Goal: Task Accomplishment & Management: Use online tool/utility

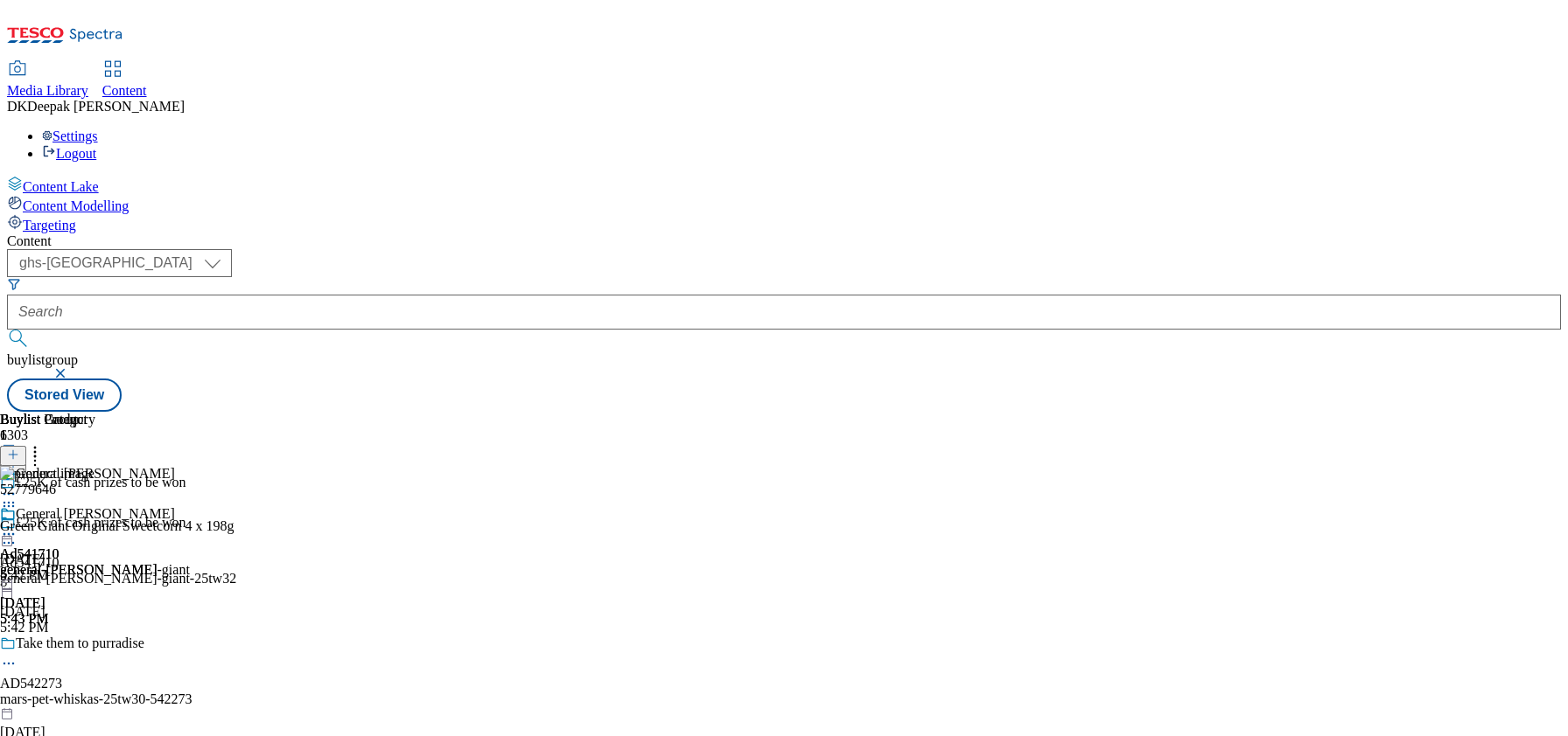
select select "ghs-[GEOGRAPHIC_DATA]"
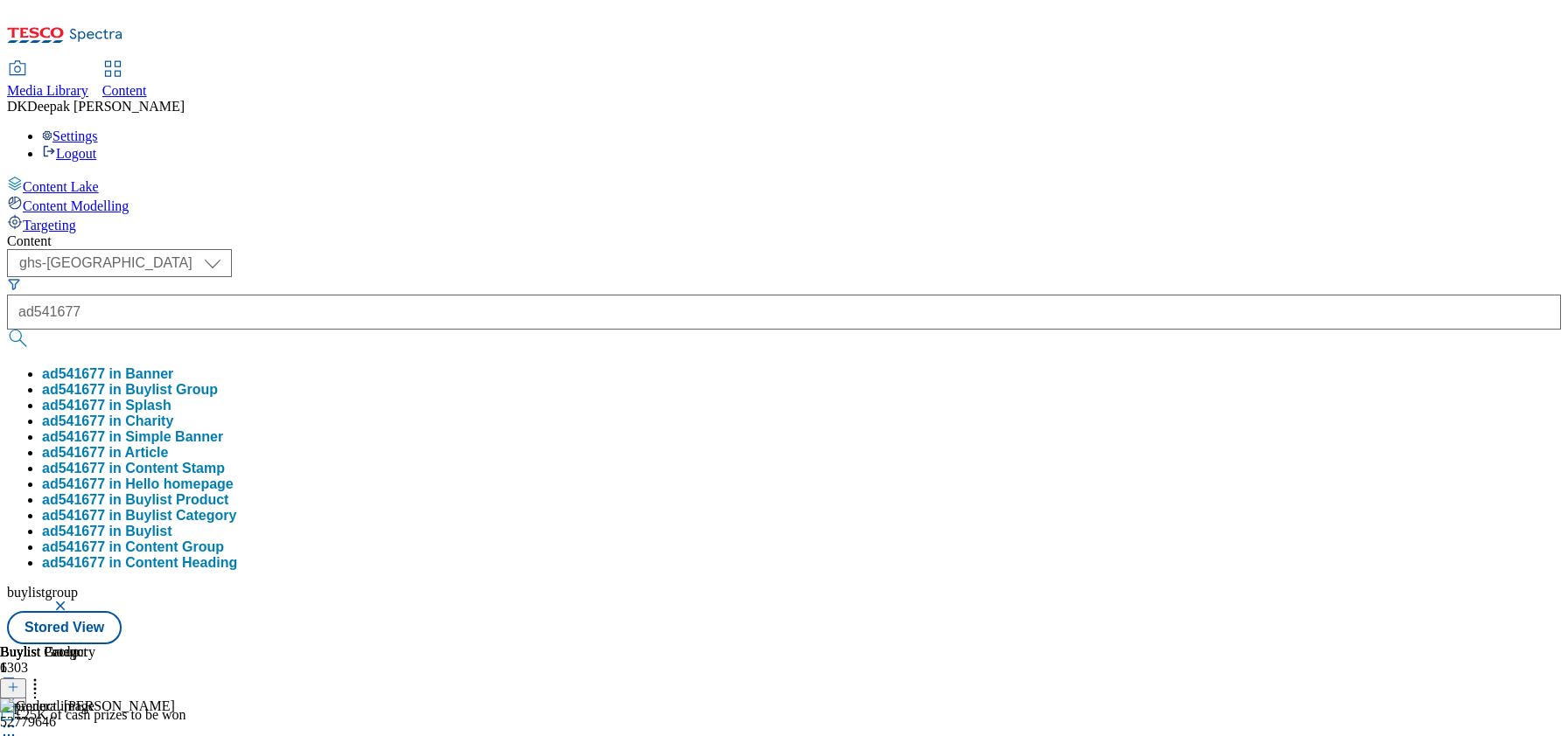
type input "ad541677"
click at [7, 330] on button "submit" at bounding box center [19, 338] width 25 height 17
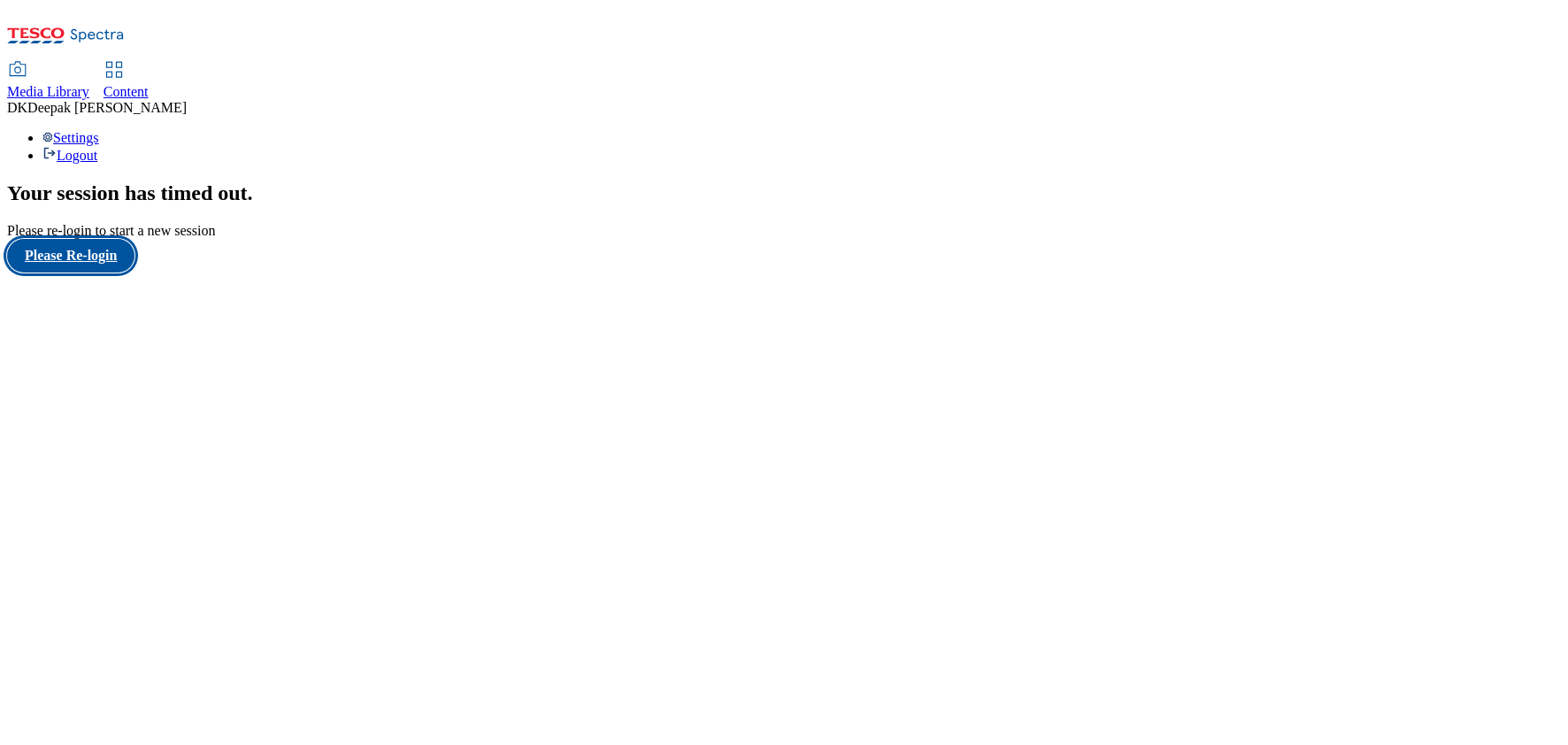
click at [48, 273] on button "Please Re-login" at bounding box center [71, 255] width 128 height 33
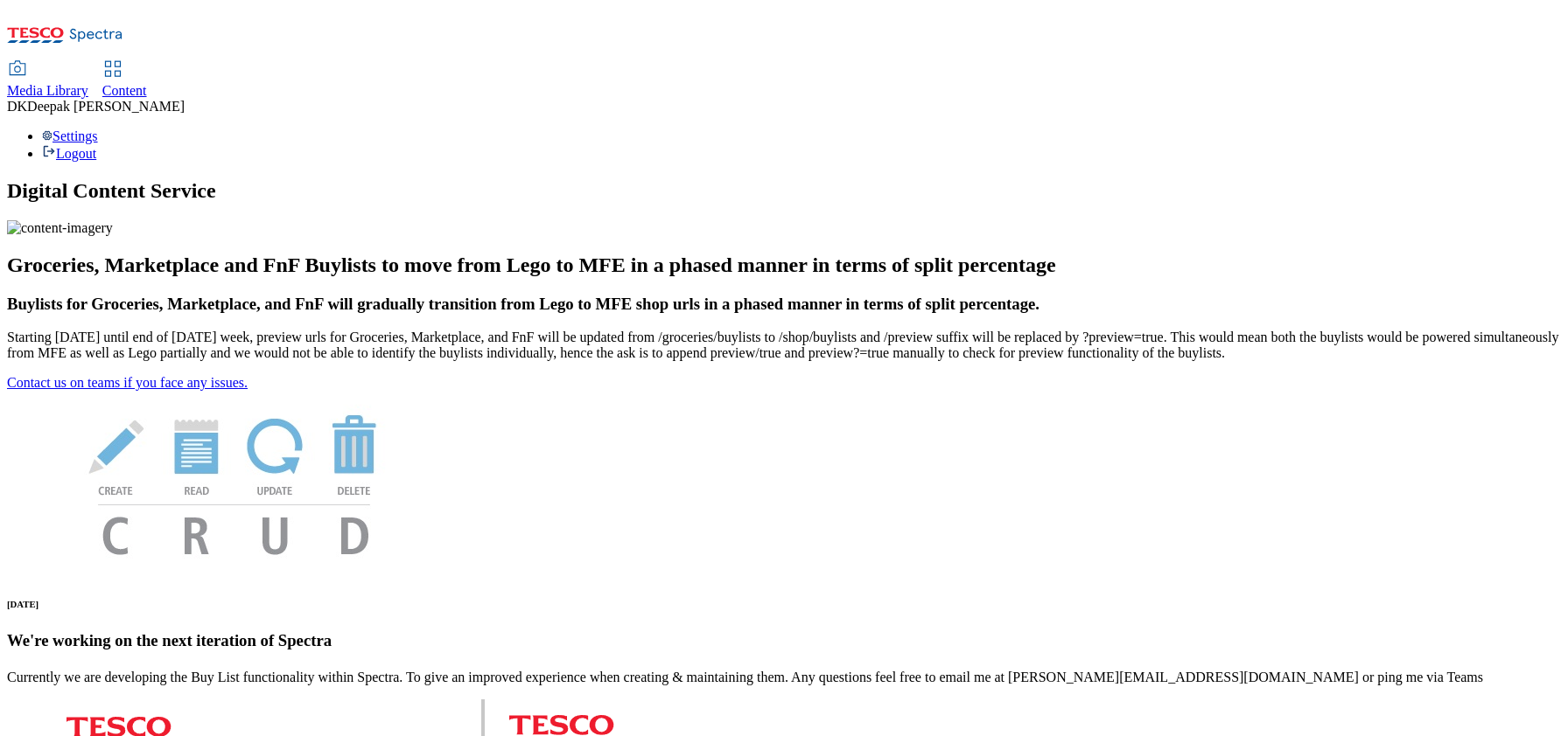
click at [147, 83] on div "Content" at bounding box center [124, 91] width 45 height 16
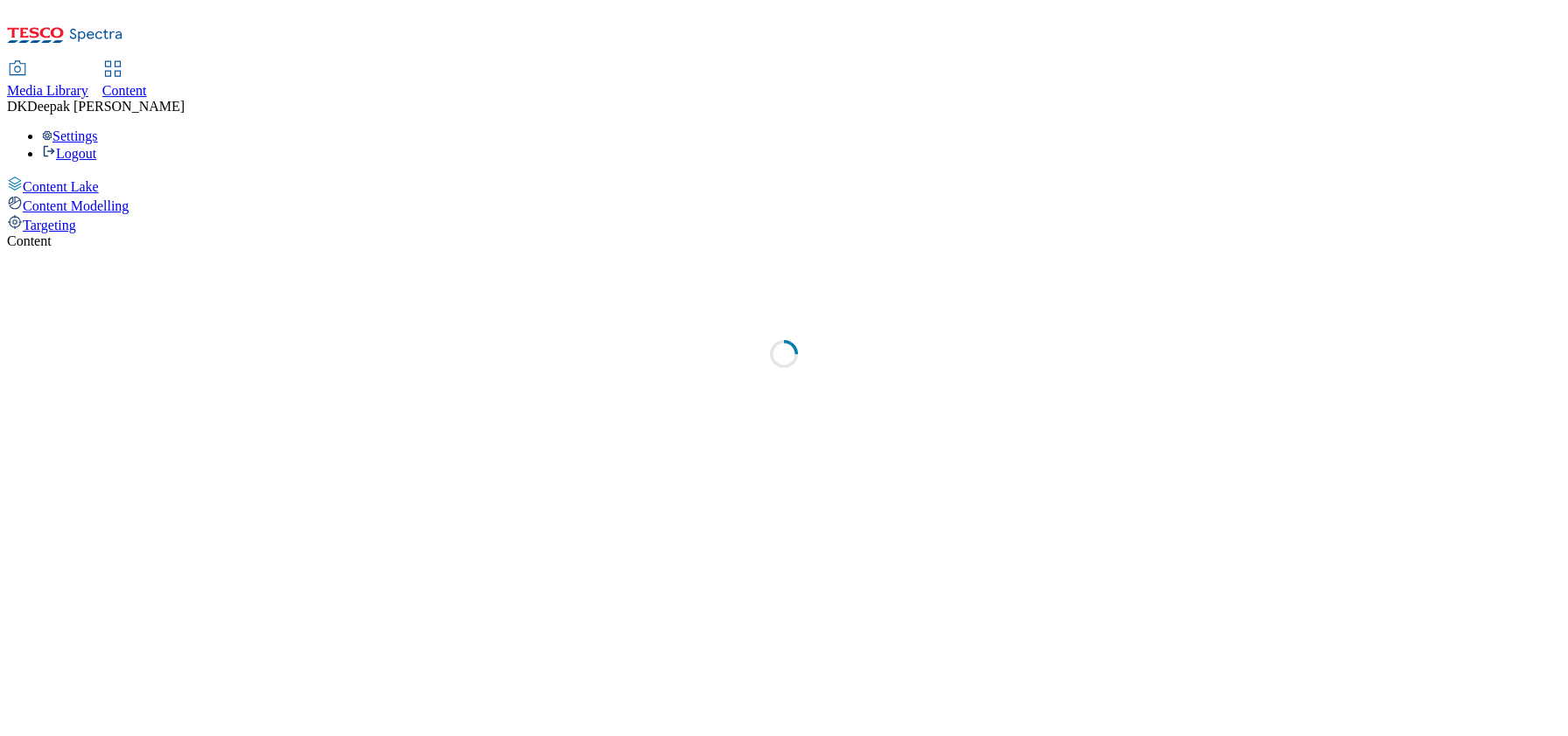
select select "ghs-[GEOGRAPHIC_DATA]"
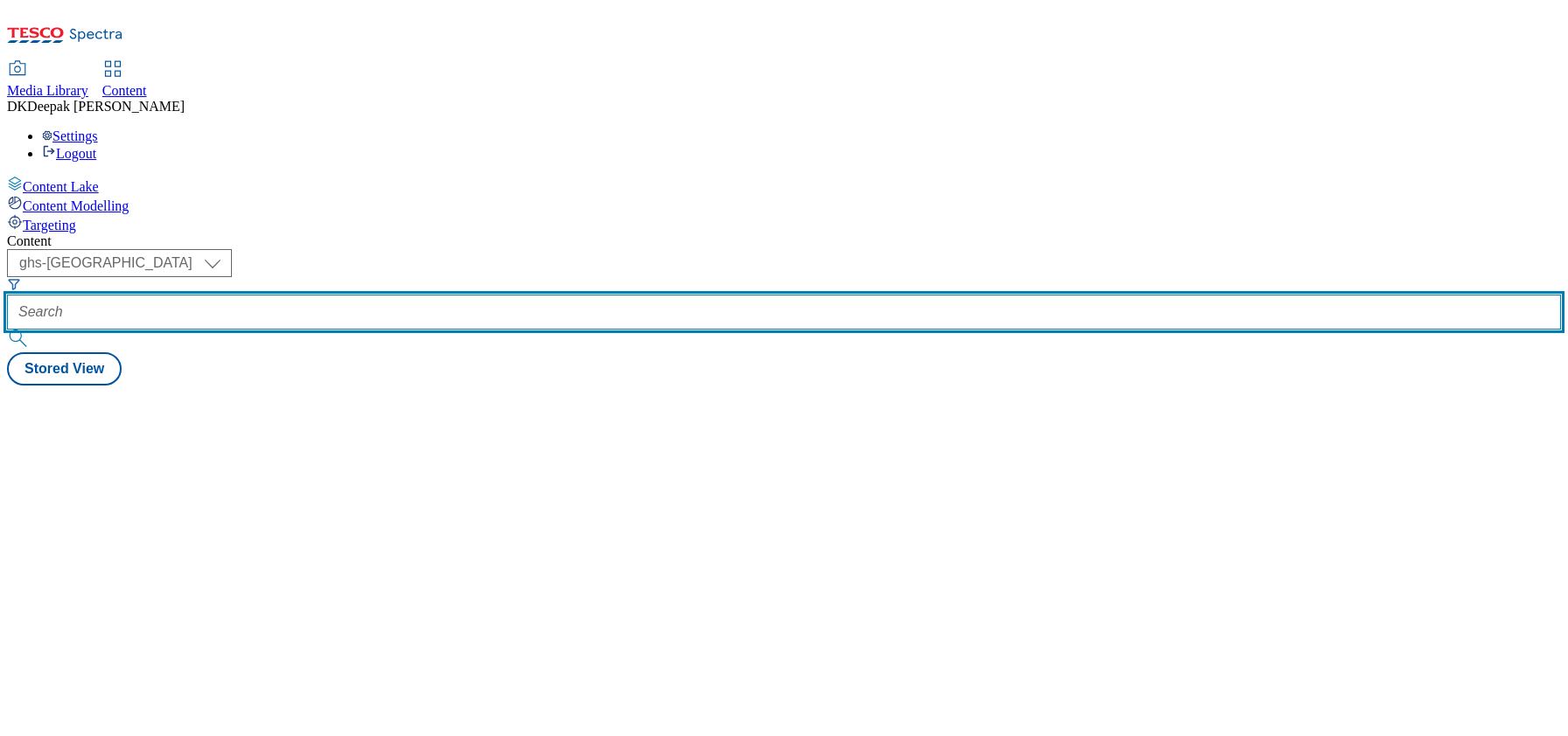
click at [389, 294] on input "text" at bounding box center [784, 312] width 1554 height 35
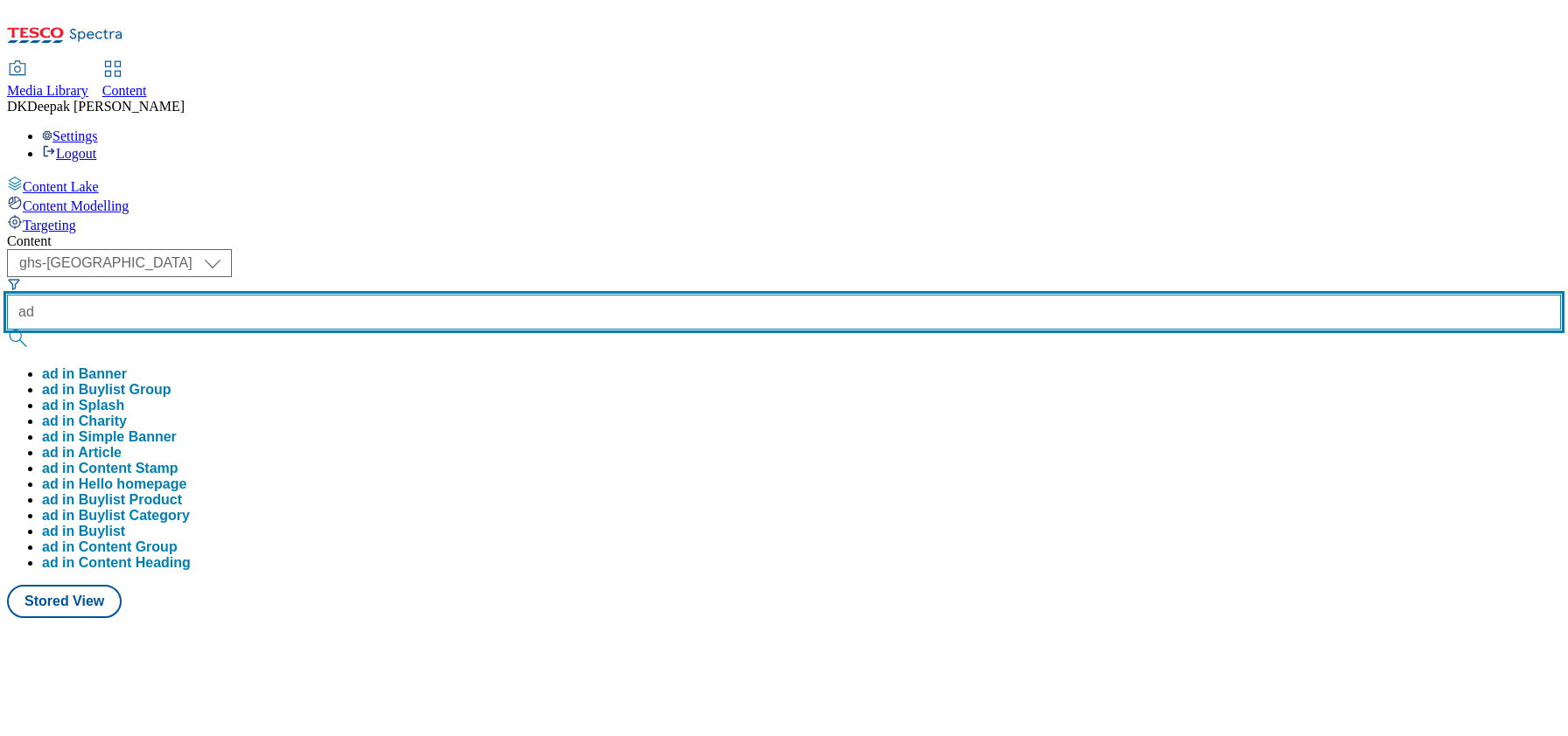
paste input "541677"
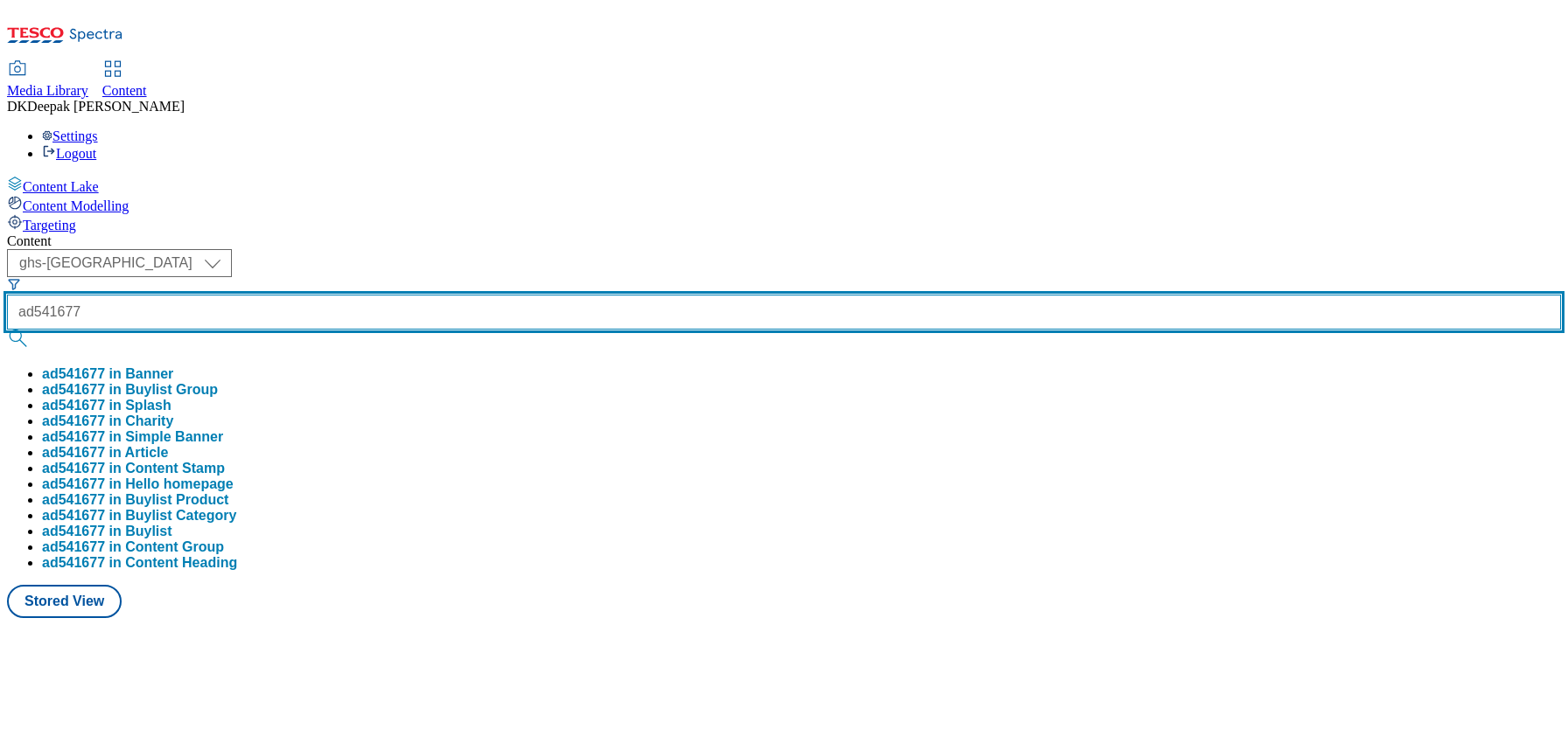
type input "ad541677"
click at [7, 330] on button "submit" at bounding box center [19, 338] width 25 height 17
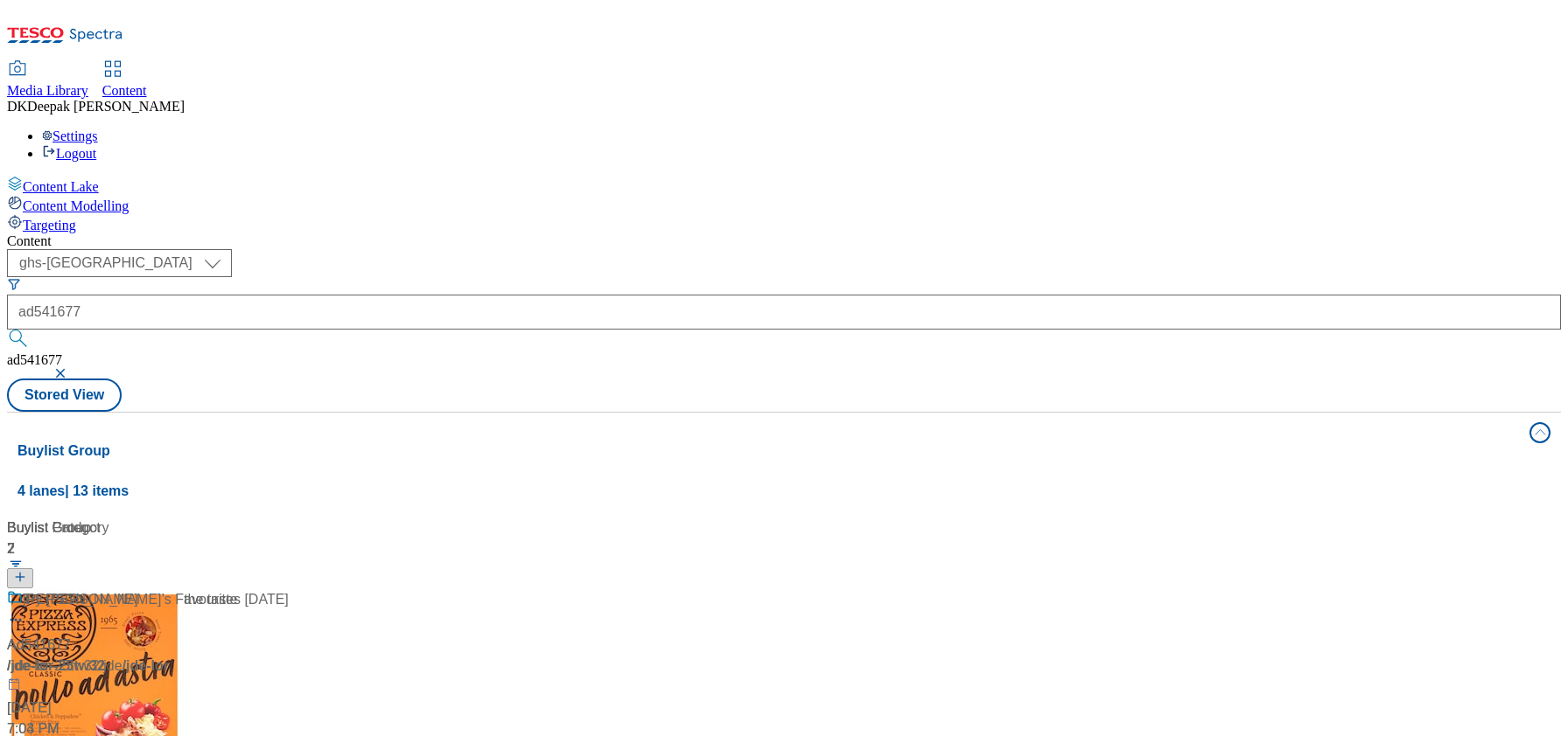
click at [12, 233] on div "Content Lake Content Modelling Targeting" at bounding box center [784, 204] width 1554 height 58
click at [226, 656] on div "/ jde-lor-25tw32 / jde" at bounding box center [116, 666] width 219 height 21
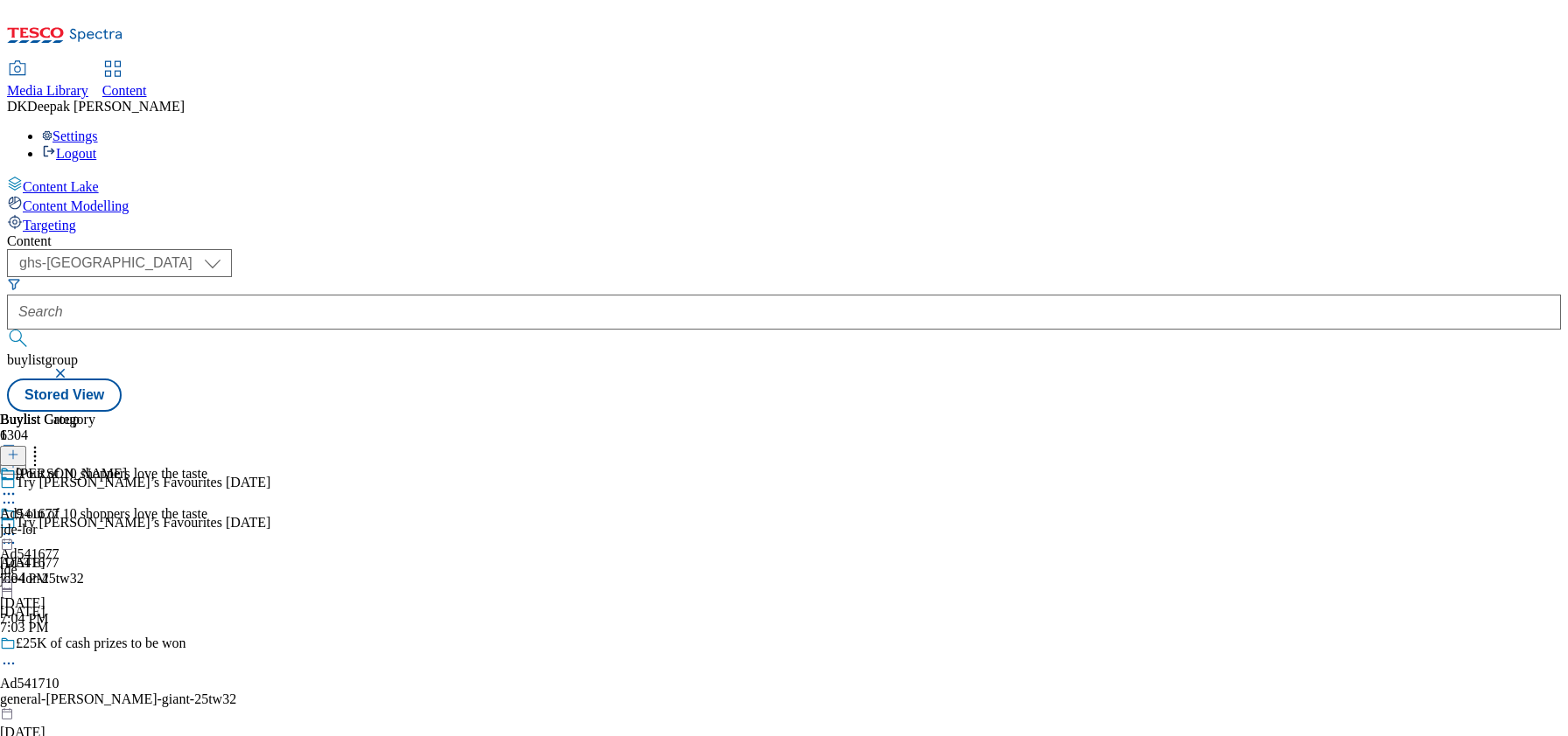
click at [17, 534] on icon at bounding box center [8, 542] width 17 height 17
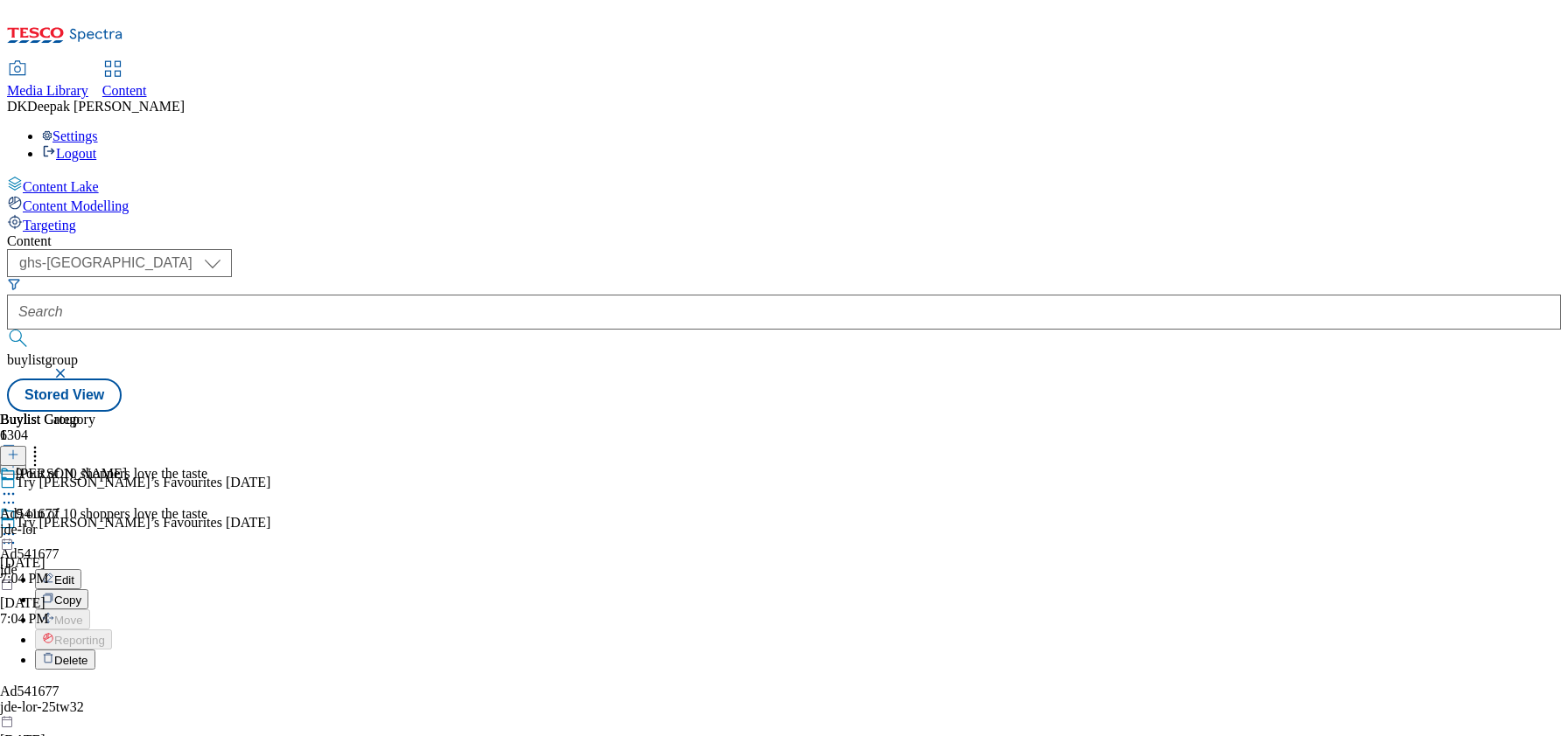
click at [81, 570] on button "Edit" at bounding box center [58, 580] width 47 height 20
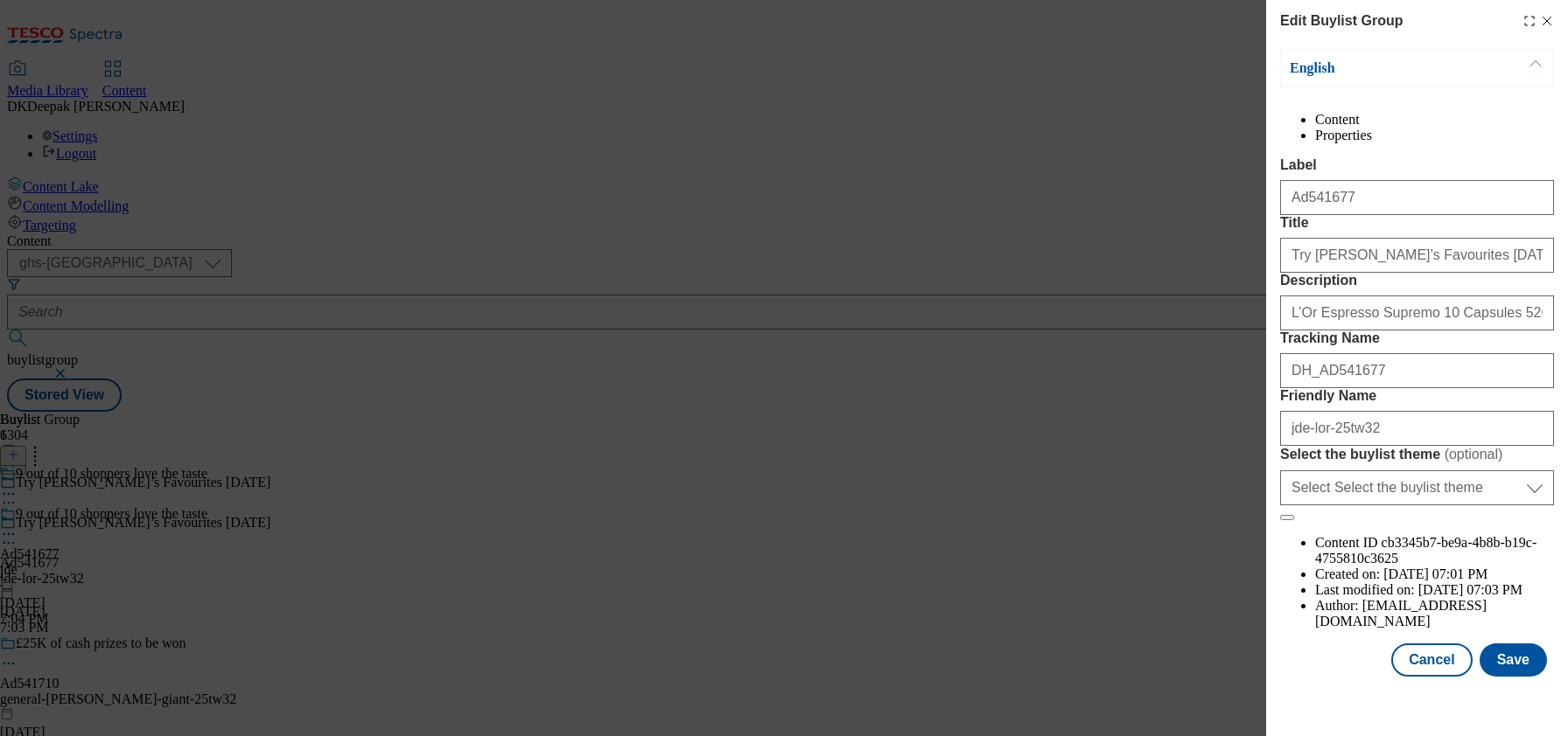
scroll to position [67, 0]
click at [1439, 675] on button "Cancel" at bounding box center [1432, 660] width 81 height 33
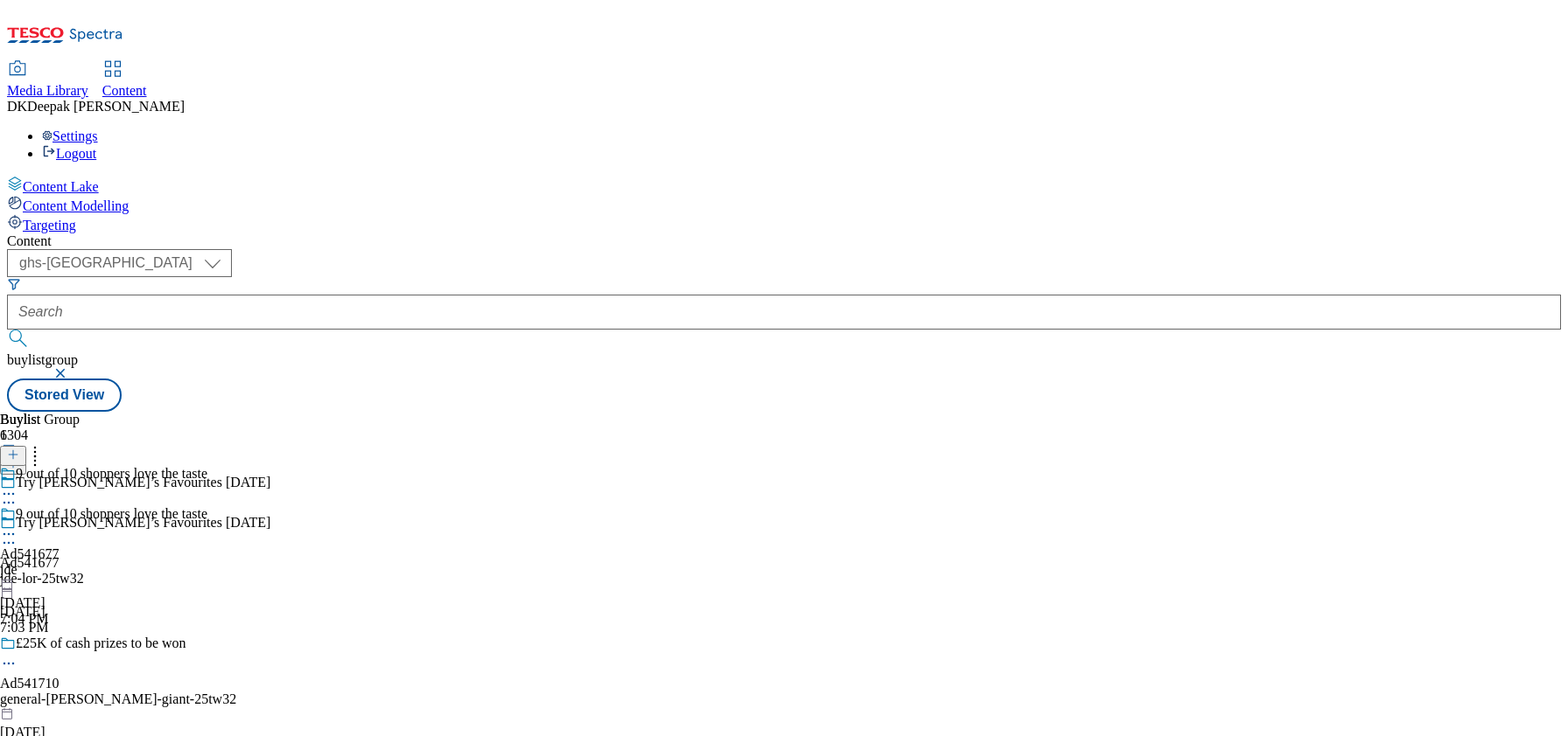
click at [208, 562] on div "jde" at bounding box center [103, 570] width 208 height 16
click at [17, 526] on icon at bounding box center [8, 534] width 17 height 17
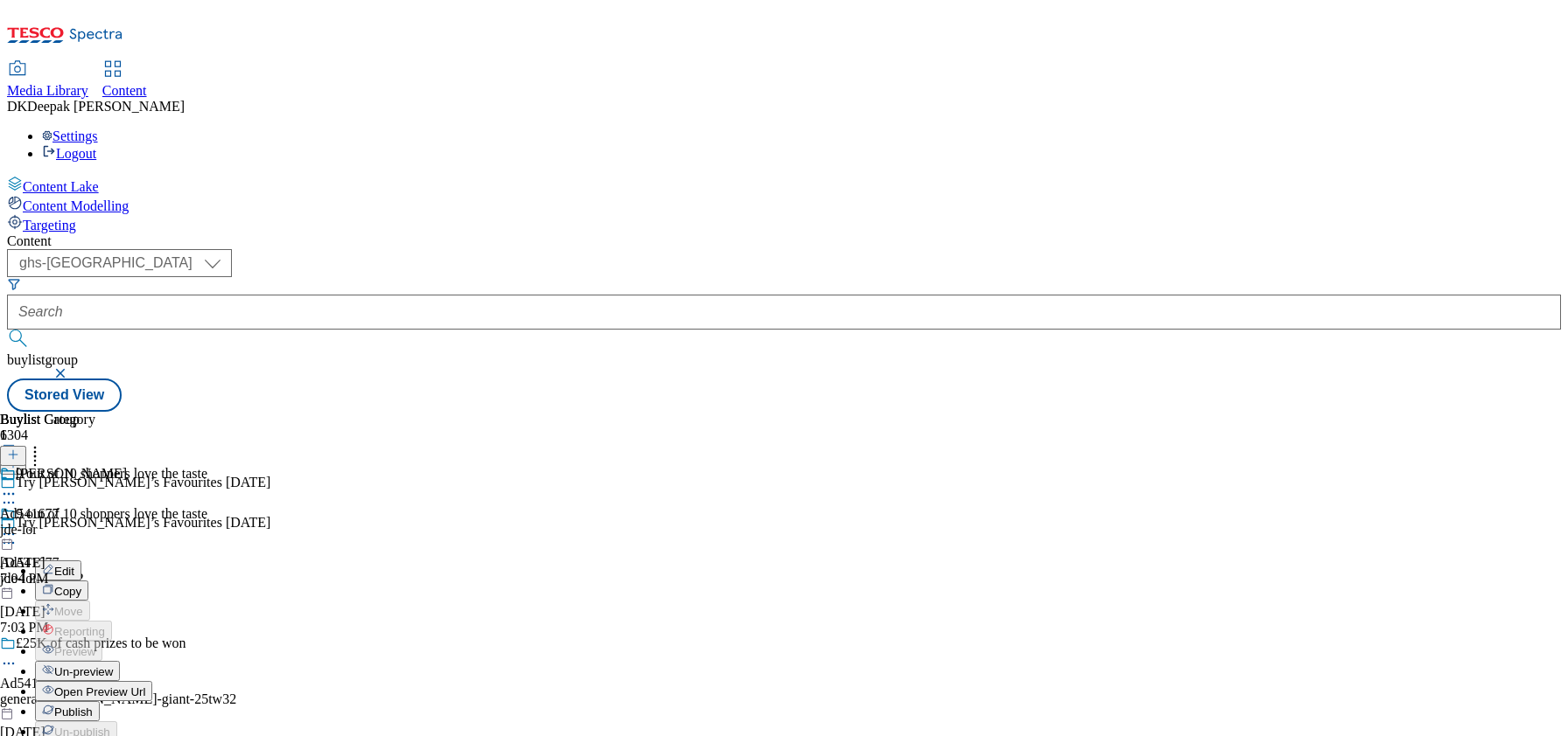
click at [81, 560] on button "Edit" at bounding box center [58, 571] width 47 height 20
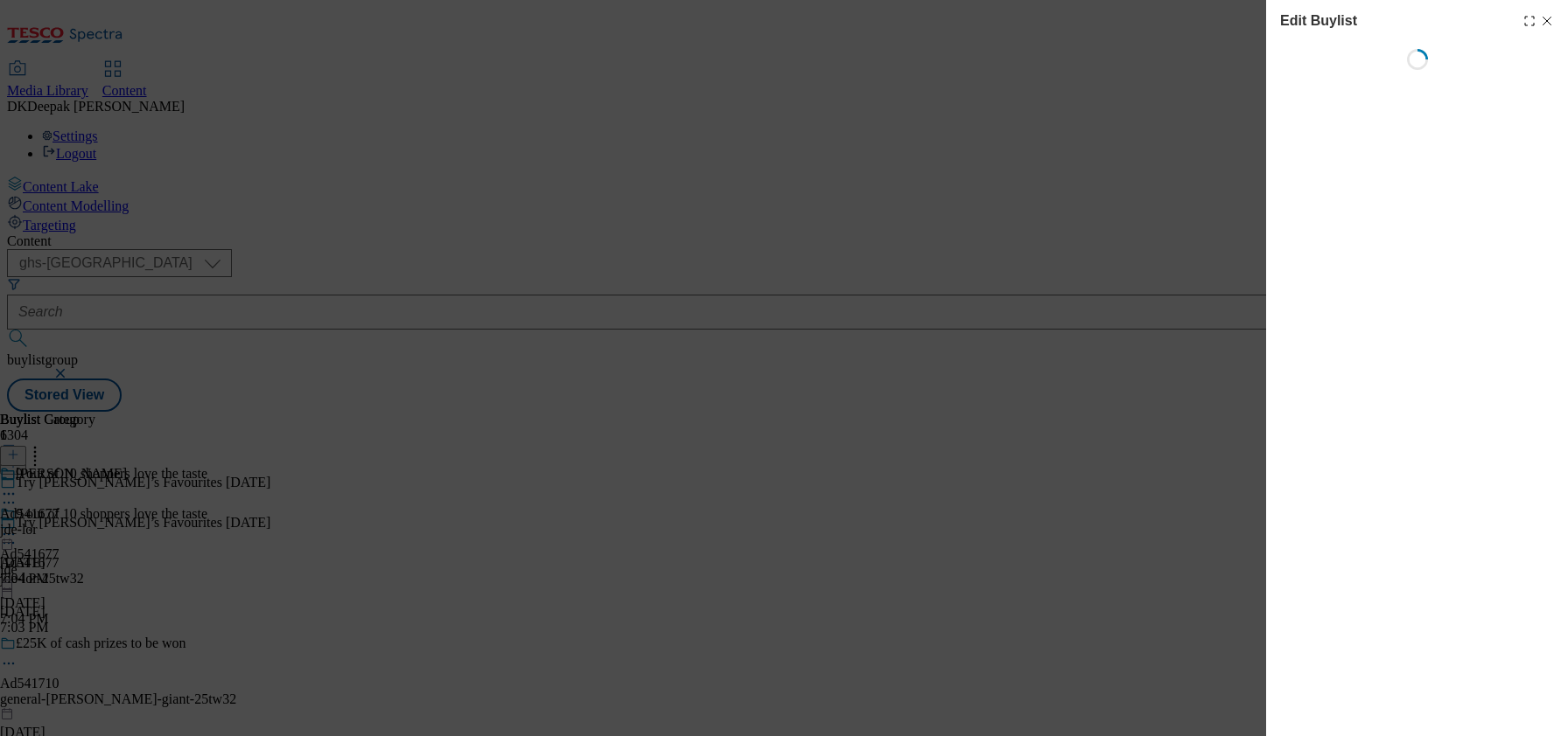
select select "tactical"
select select "supplier funded short term 1-3 weeks"
select select "dunnhumby"
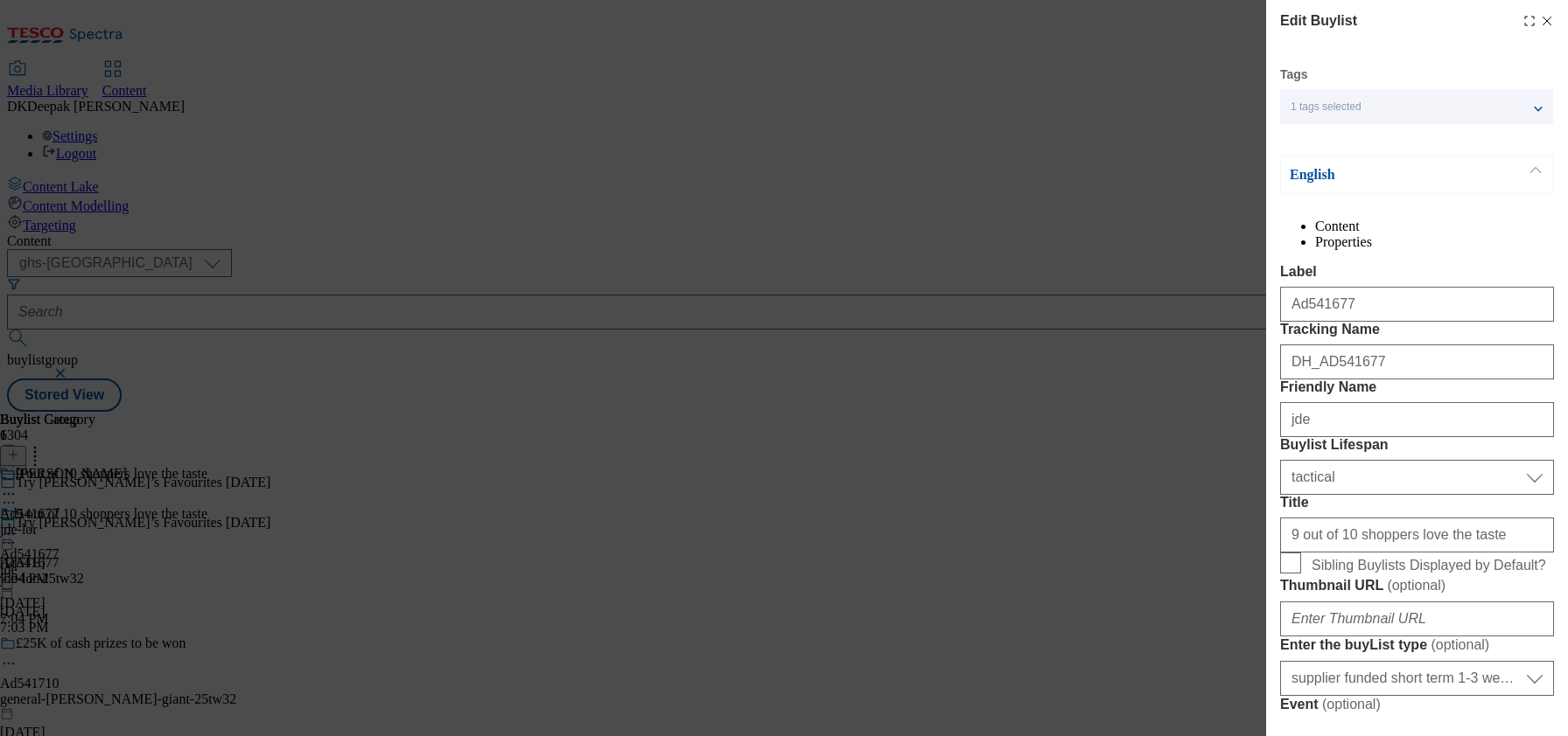
select select "Banner"
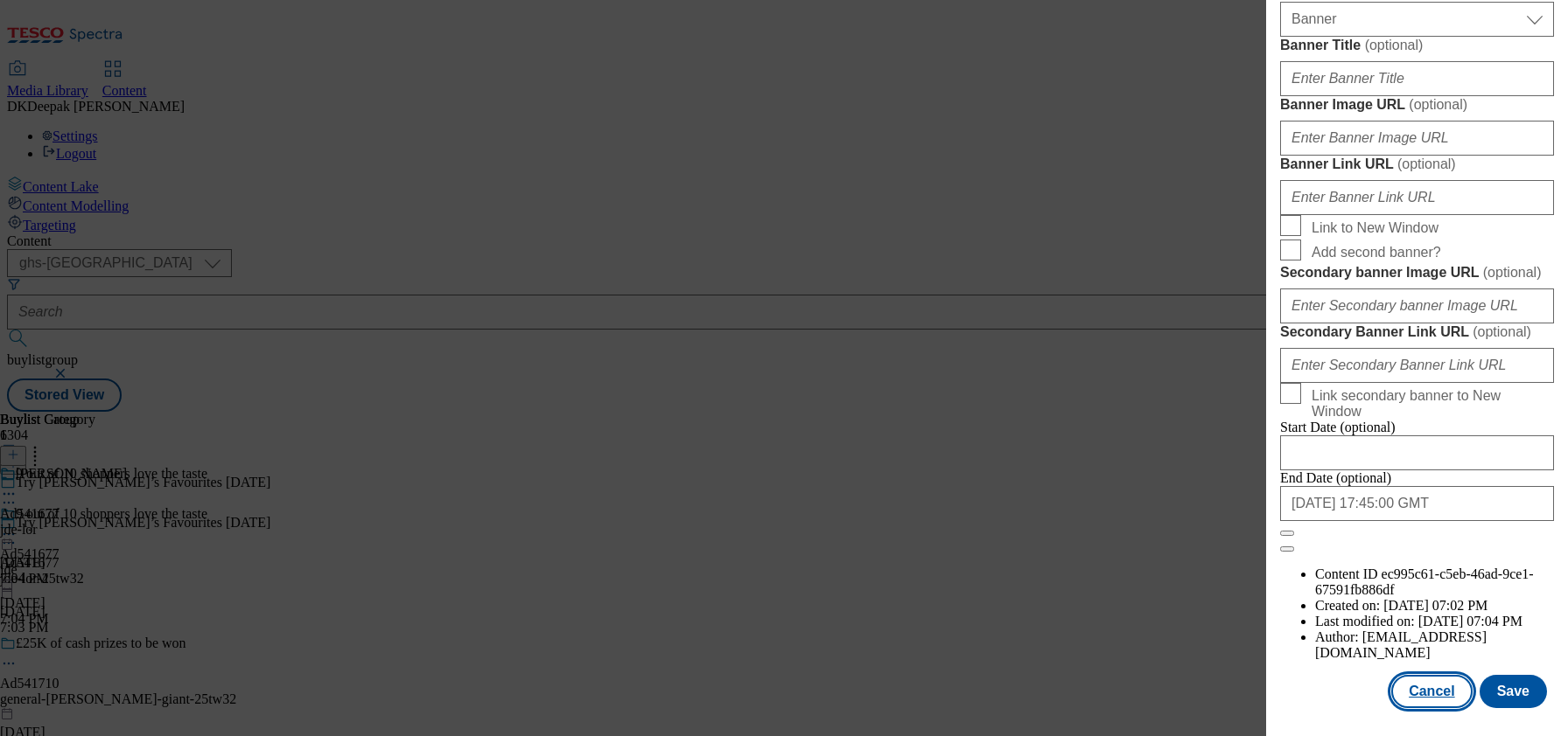
click at [1422, 675] on button "Cancel" at bounding box center [1432, 691] width 81 height 33
select select "tactical"
select select "supplier funded short term 1-3 weeks"
select select "dunnhumby"
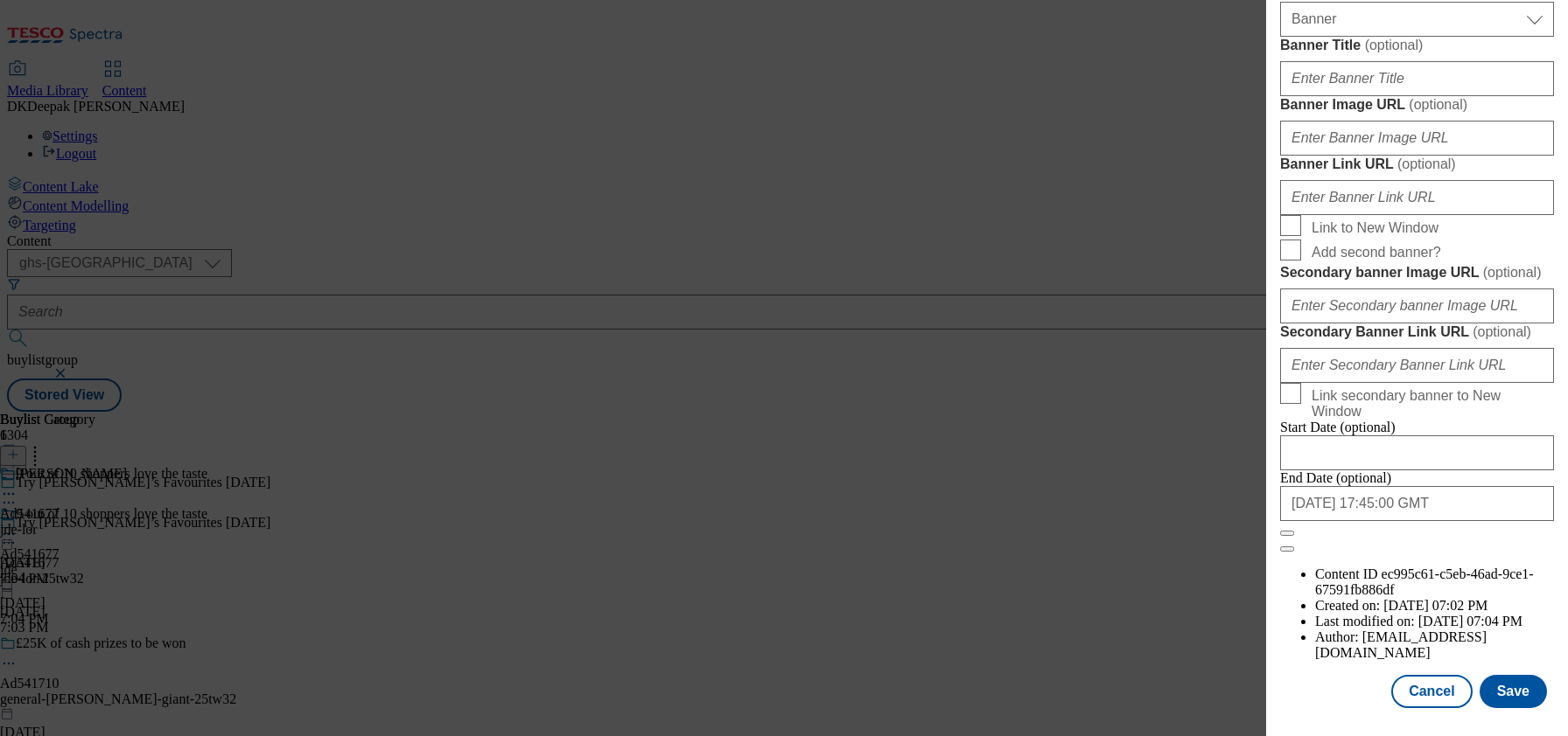
select select "Banner"
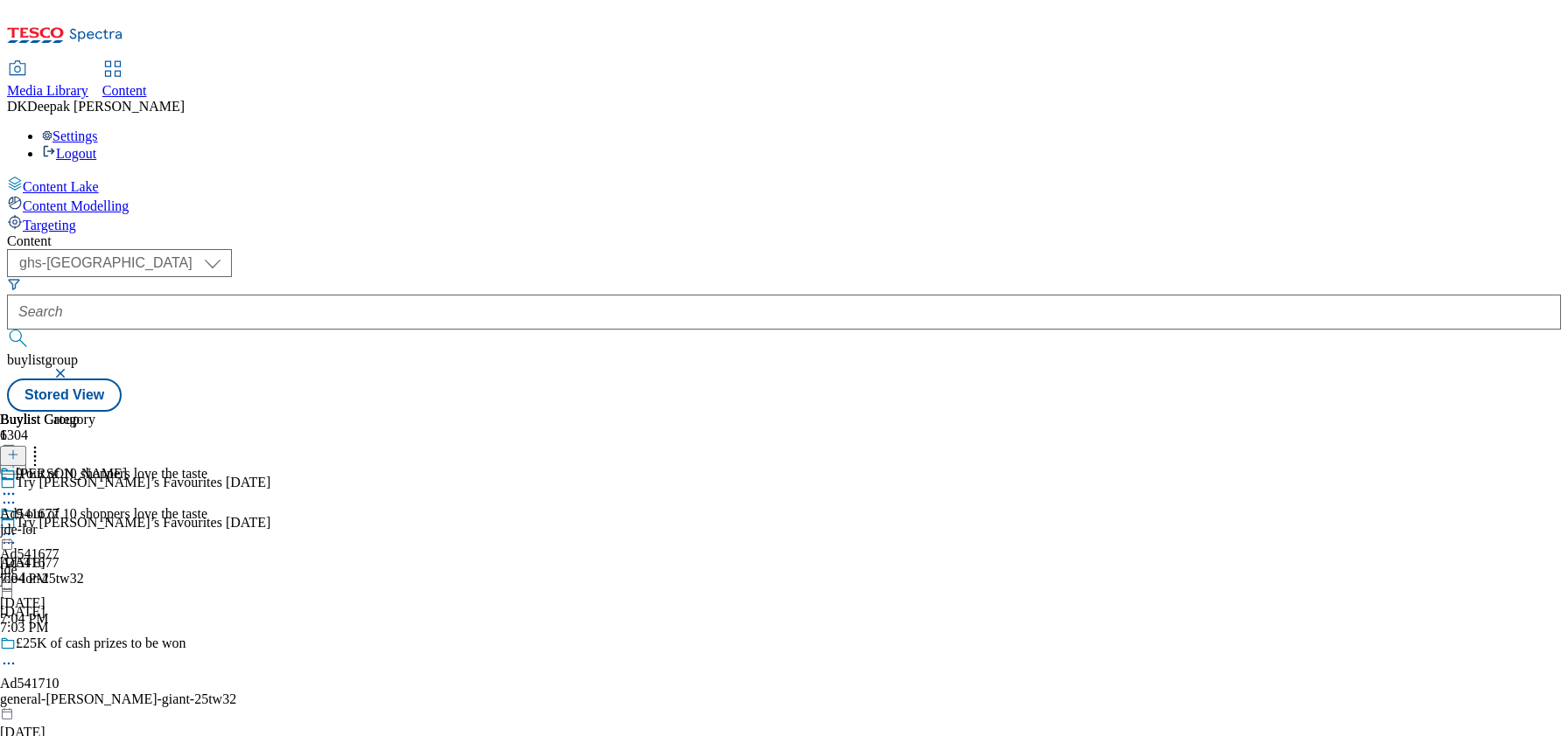
click at [127, 466] on div "Jacobs Douwe Egberts Ad541677 jde-lor Sep 19, 2025 7:04 PM" at bounding box center [63, 527] width 127 height 121
click at [127, 507] on div "Jacobs Douwe Egberts" at bounding box center [63, 527] width 127 height 40
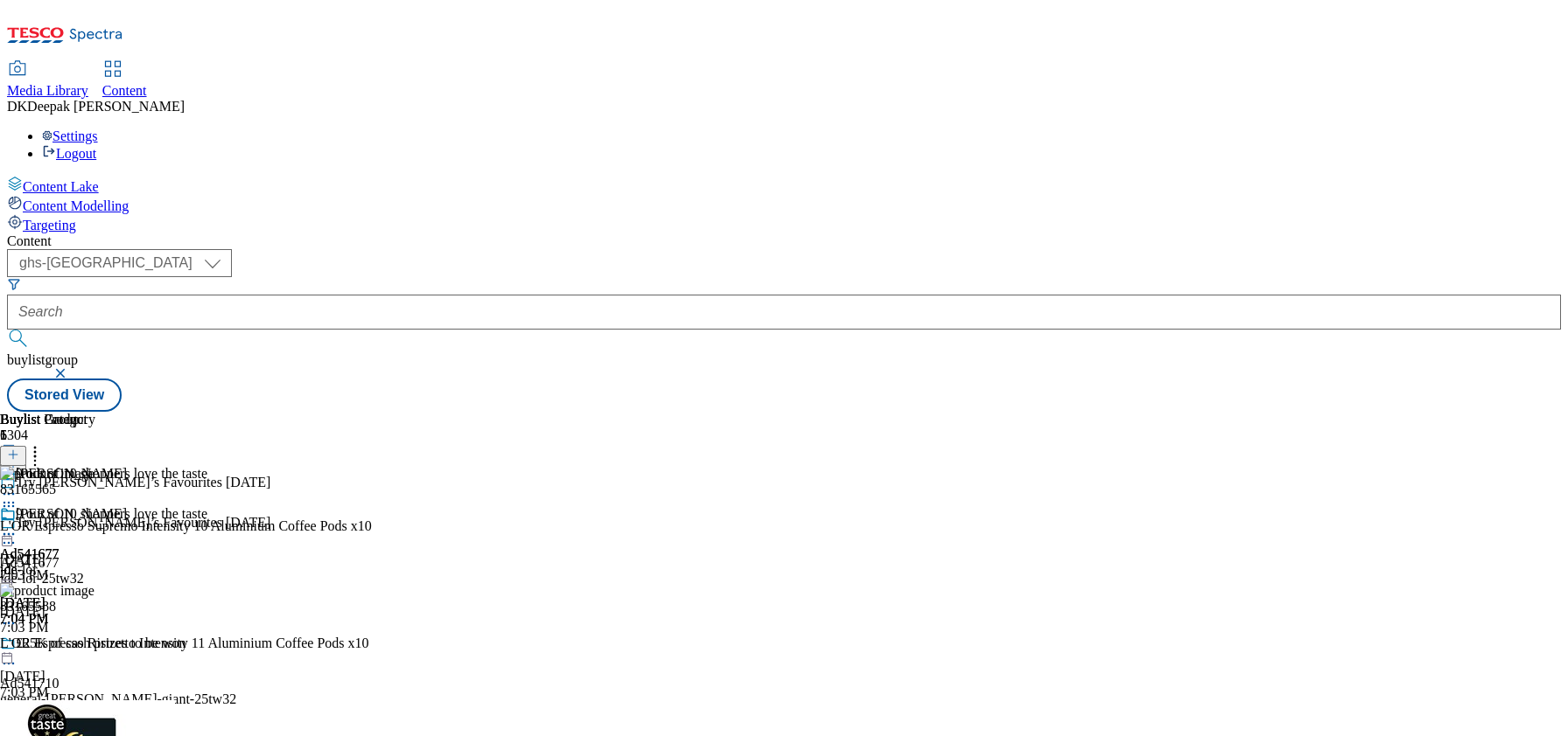
click at [17, 526] on icon at bounding box center [8, 534] width 17 height 17
click at [81, 560] on button "Edit" at bounding box center [58, 571] width 47 height 20
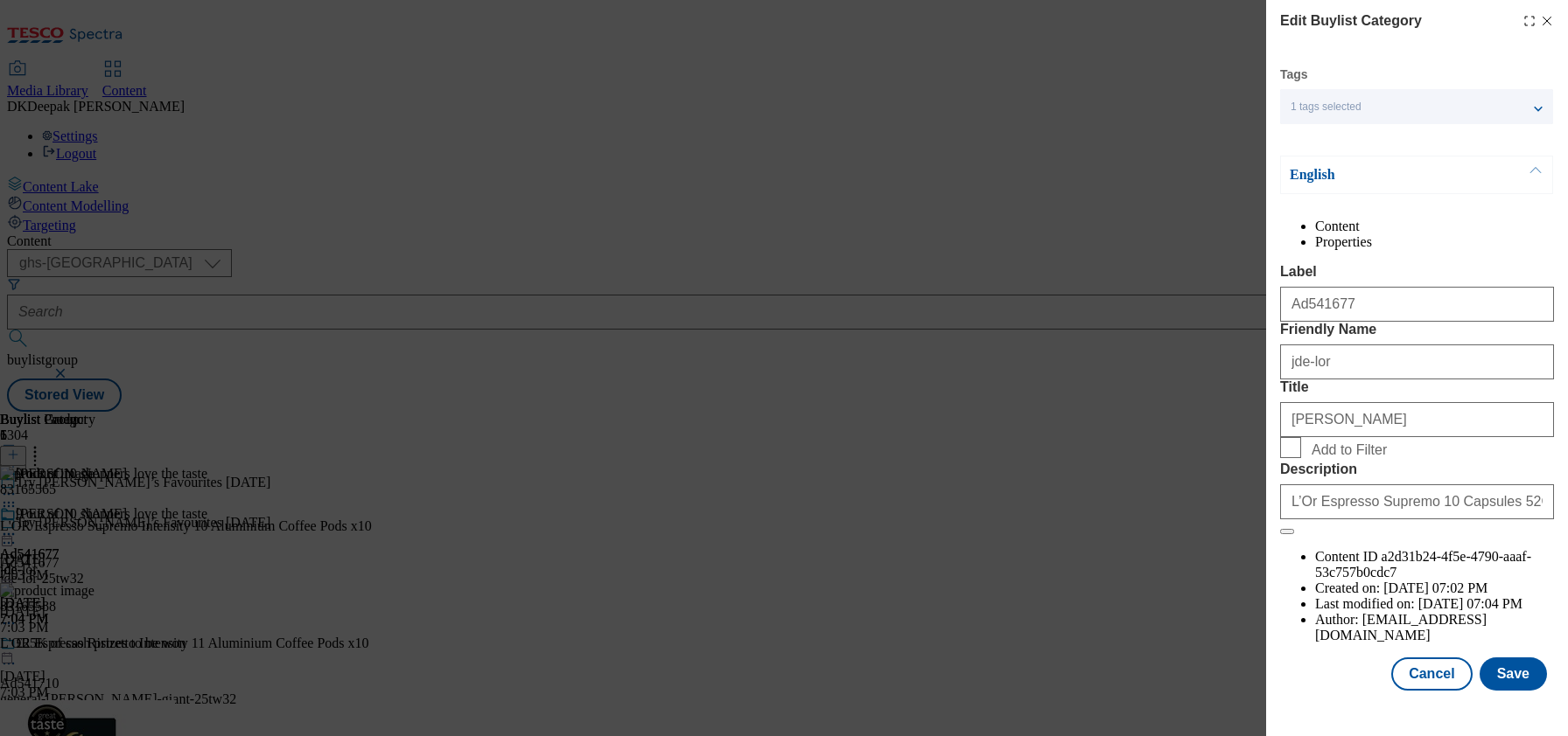
scroll to position [48, 0]
click at [1426, 677] on button "Cancel" at bounding box center [1432, 674] width 81 height 33
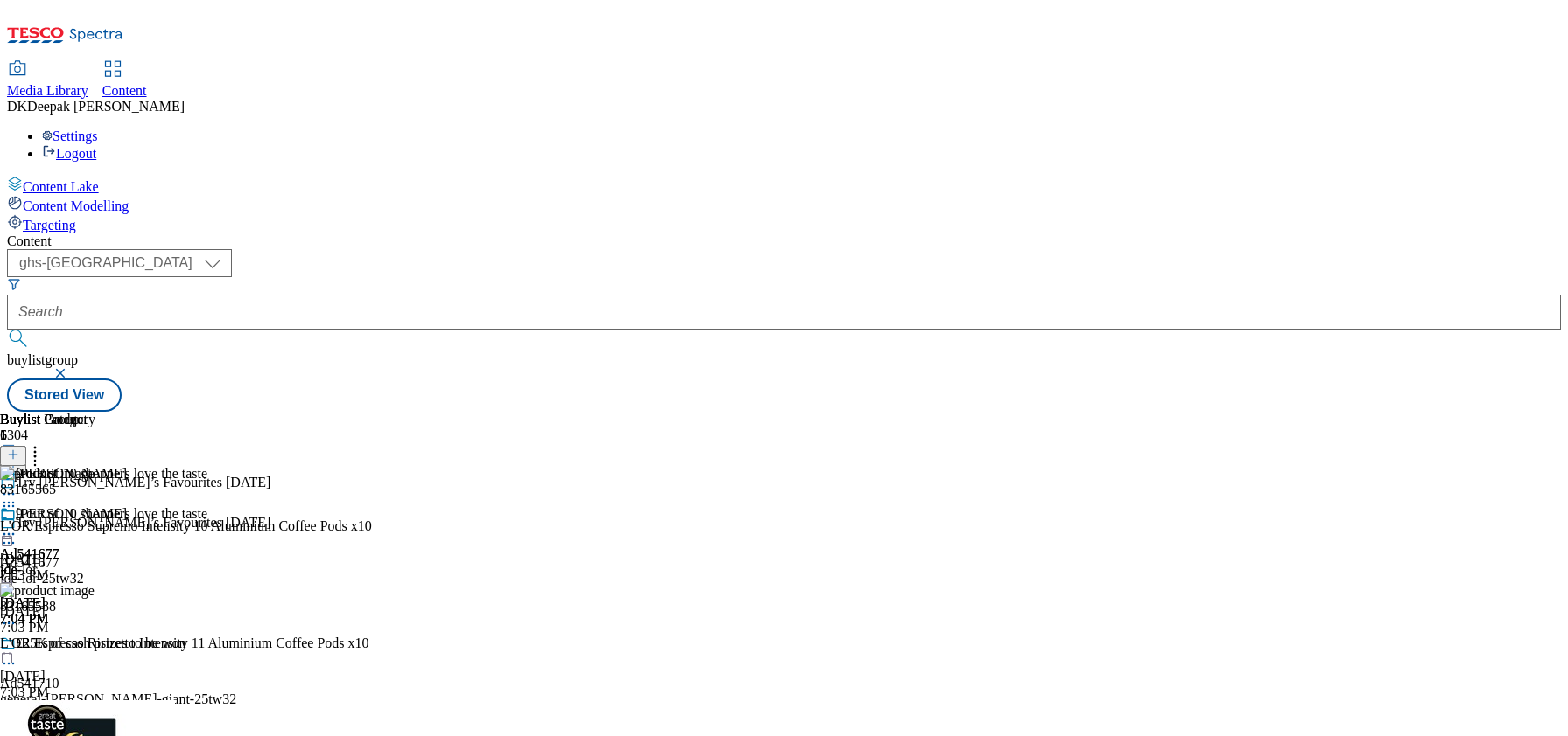
scroll to position [0, 0]
click at [17, 526] on icon at bounding box center [8, 534] width 17 height 17
click at [152, 681] on li "Open Preview Url" at bounding box center [93, 691] width 117 height 20
click at [17, 526] on icon at bounding box center [8, 534] width 17 height 17
click at [145, 686] on span "Open Preview Url" at bounding box center [99, 692] width 91 height 13
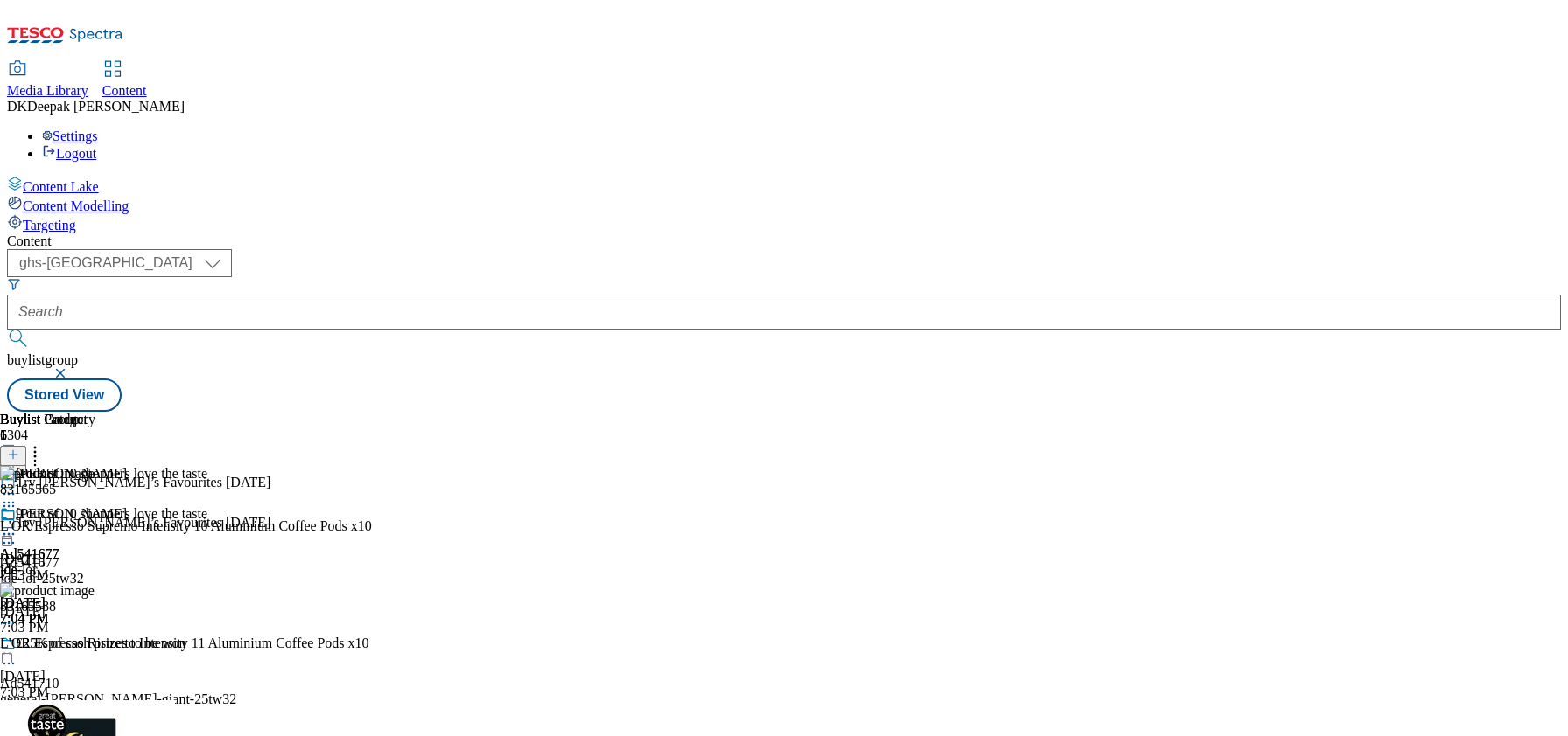
click at [17, 526] on icon at bounding box center [8, 534] width 17 height 17
click at [92, 706] on span "Publish" at bounding box center [73, 712] width 38 height 13
